Goal: Navigation & Orientation: Find specific page/section

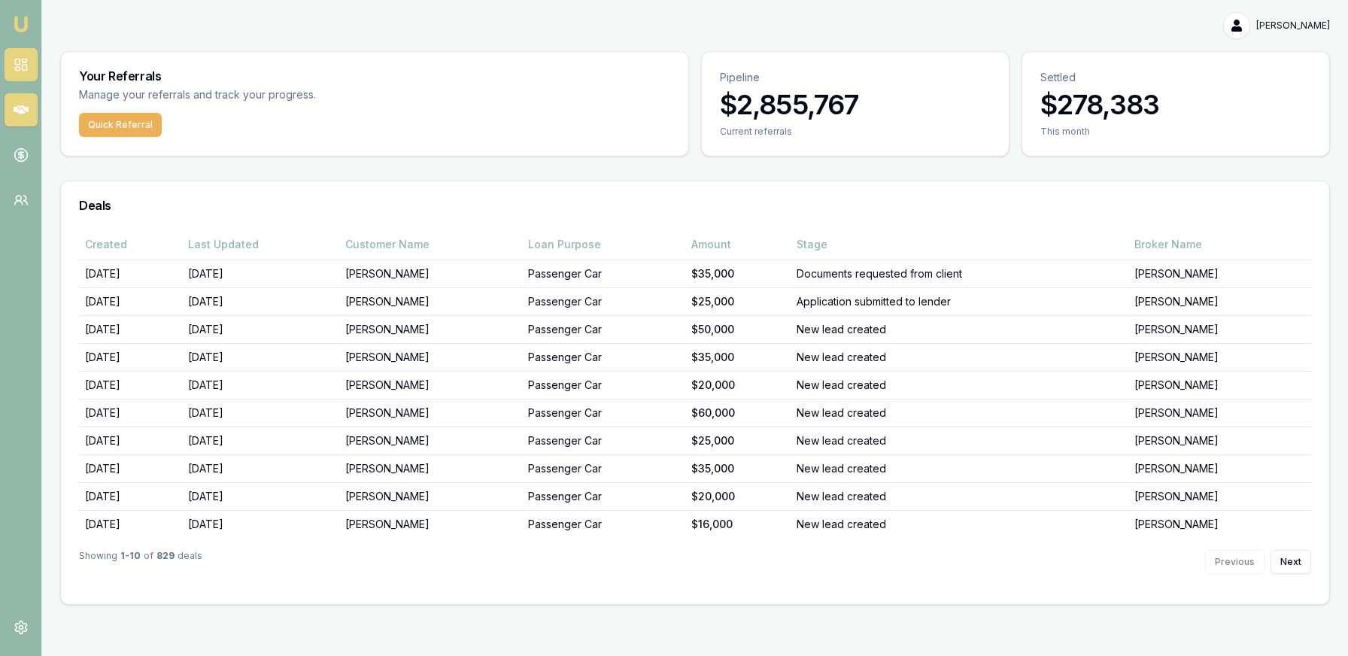
click at [26, 72] on link at bounding box center [21, 64] width 33 height 33
